Goal: Task Accomplishment & Management: Manage account settings

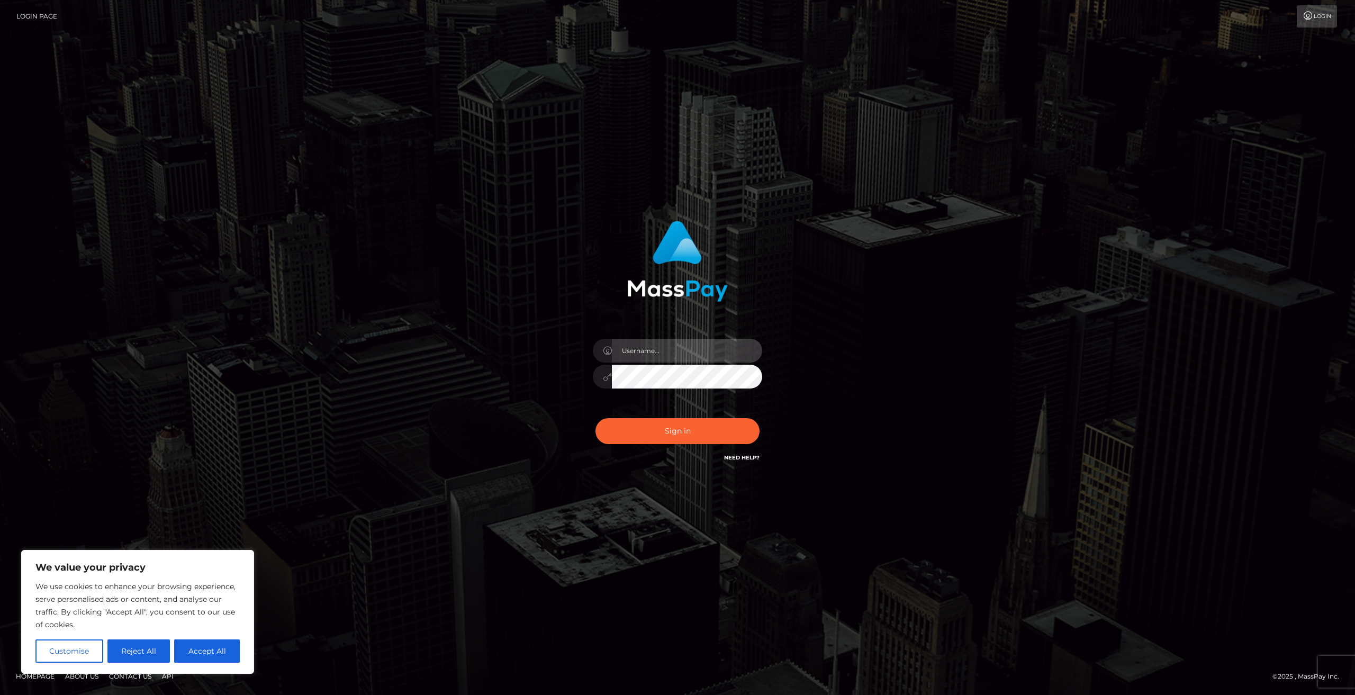
click at [654, 350] on input "text" at bounding box center [687, 351] width 150 height 24
type input "[EMAIL_ADDRESS][DOMAIN_NAME]"
click at [670, 431] on button "Sign in" at bounding box center [677, 431] width 164 height 26
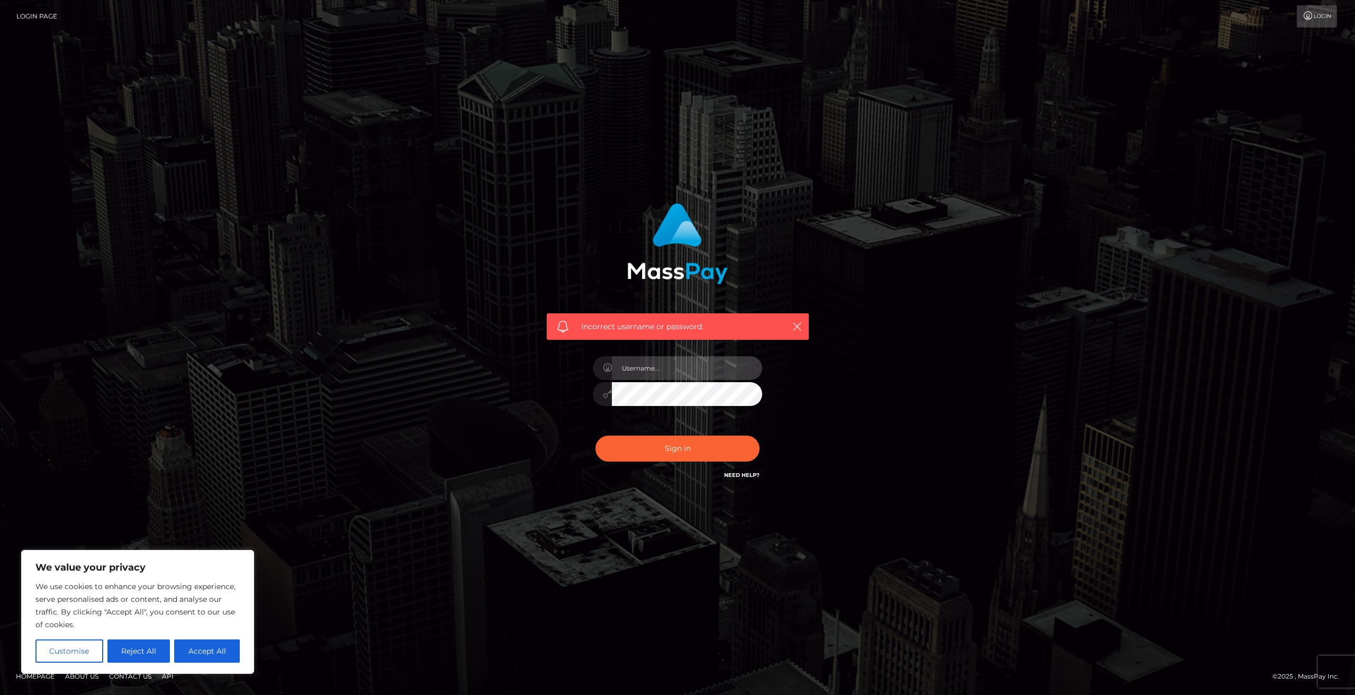
click at [660, 371] on input "text" at bounding box center [687, 368] width 150 height 24
type input "[EMAIL_ADDRESS][DOMAIN_NAME]"
click at [603, 397] on icon at bounding box center [607, 393] width 9 height 8
click at [604, 395] on div at bounding box center [677, 392] width 169 height 21
click at [201, 652] on button "Accept All" at bounding box center [207, 650] width 66 height 23
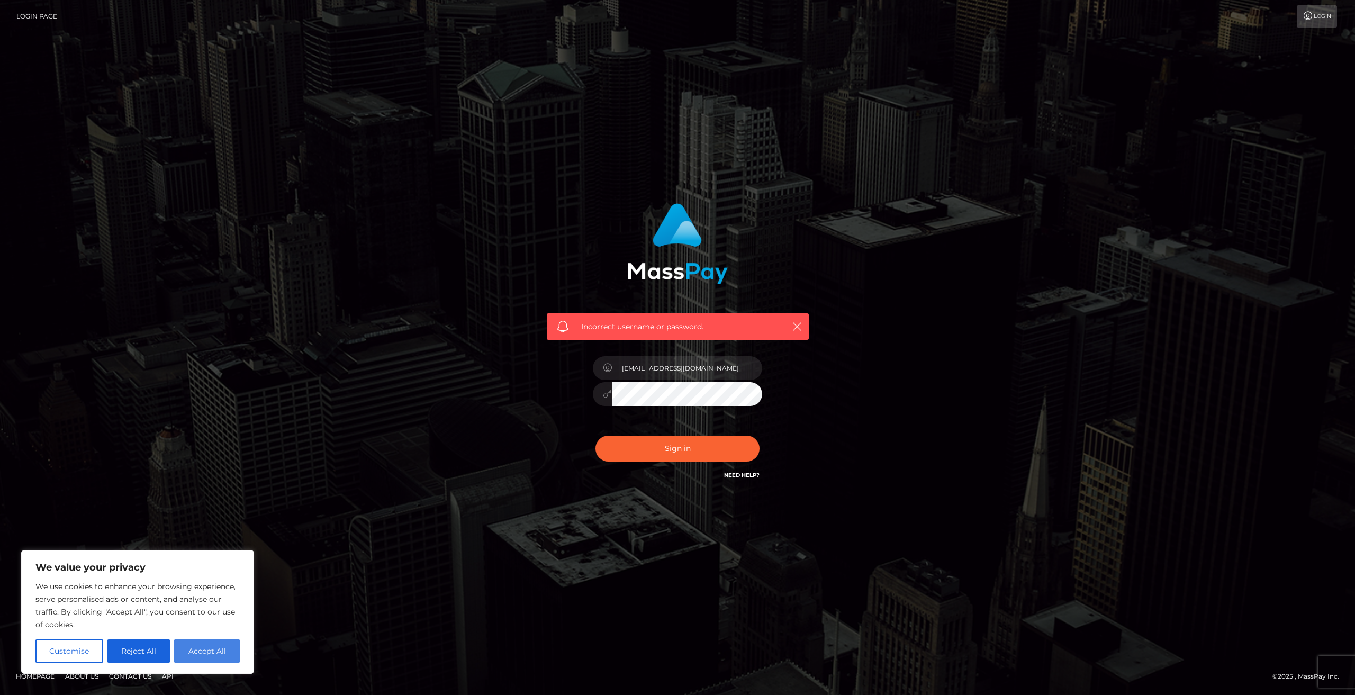
checkbox input "true"
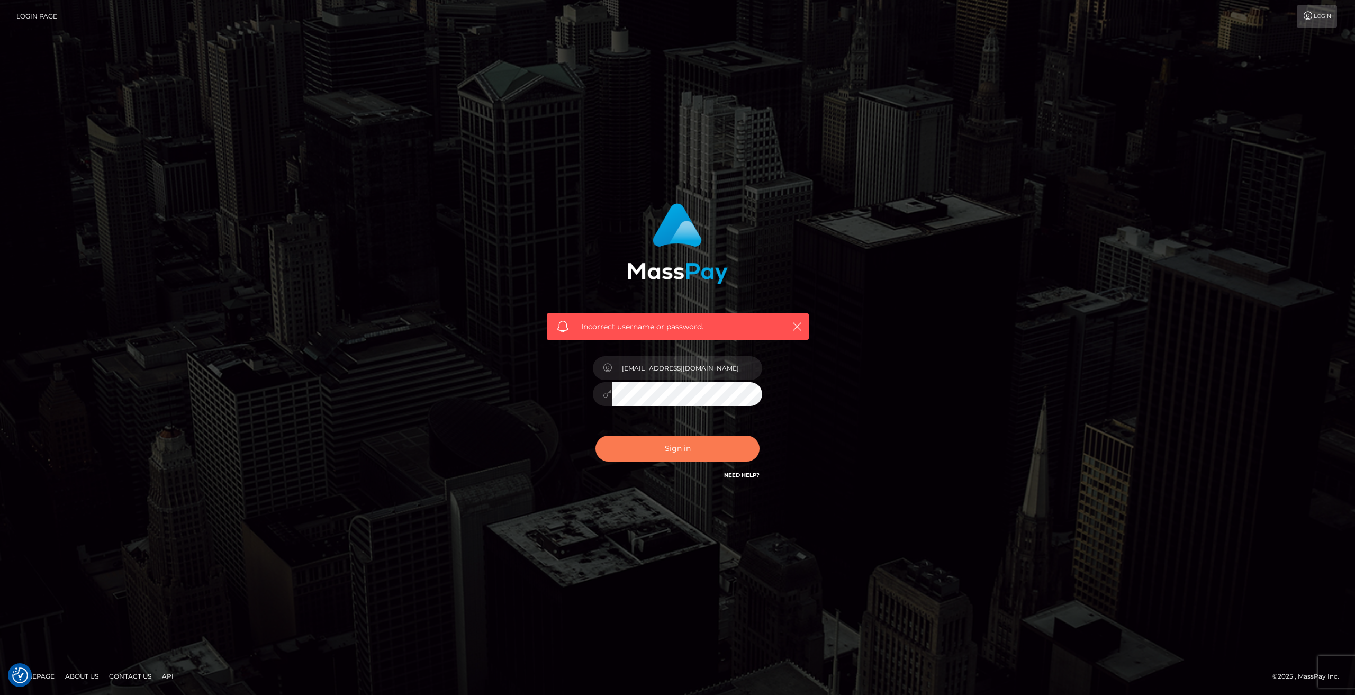
click at [624, 451] on button "Sign in" at bounding box center [677, 448] width 164 height 26
click at [641, 371] on input "text" at bounding box center [687, 368] width 150 height 24
type input "[EMAIL_ADDRESS][DOMAIN_NAME]"
click at [593, 399] on div at bounding box center [677, 392] width 169 height 21
click at [628, 453] on button "Sign in" at bounding box center [677, 448] width 164 height 26
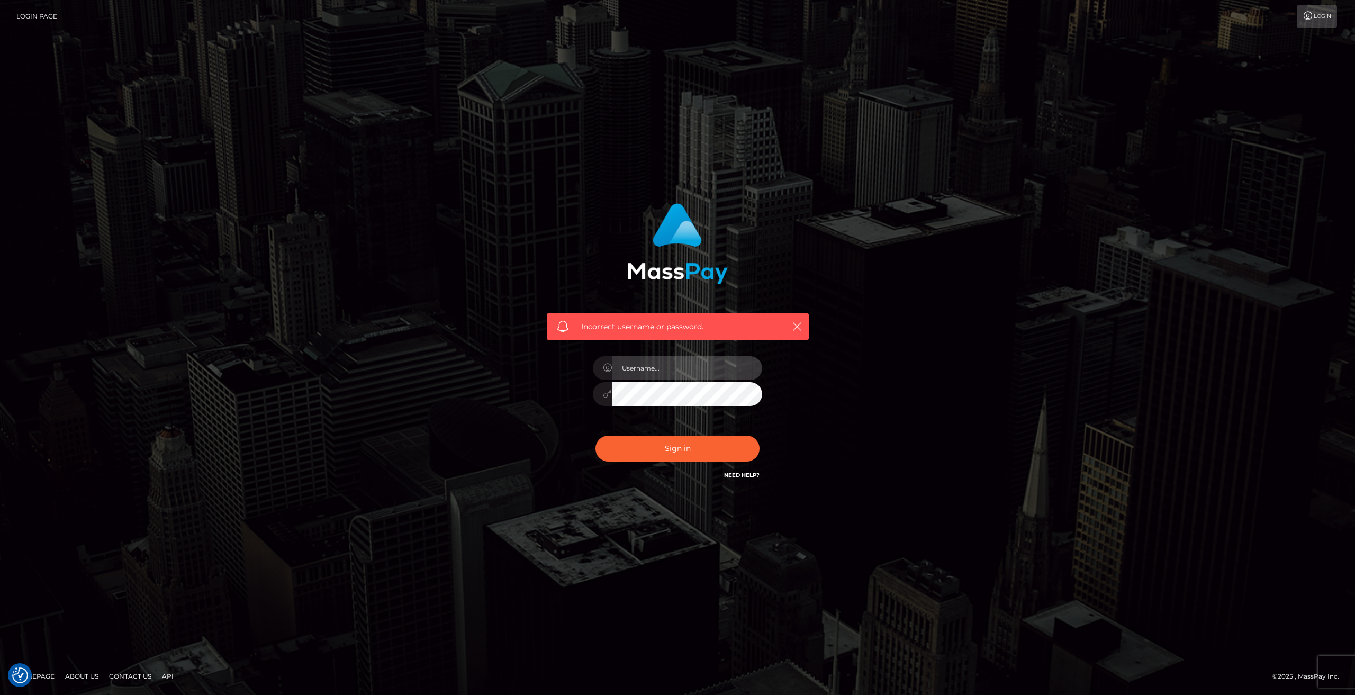
click at [642, 367] on input "text" at bounding box center [687, 368] width 150 height 24
click at [297, 159] on div "Incorrect username or password." at bounding box center [677, 347] width 1355 height 463
click at [1315, 12] on link "Login" at bounding box center [1316, 16] width 40 height 22
